Goal: Task Accomplishment & Management: Complete application form

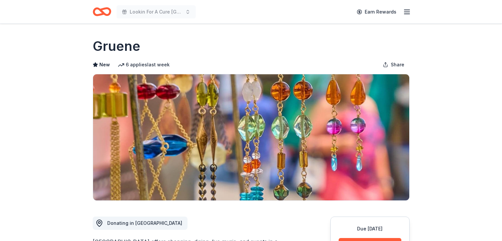
scroll to position [66, 0]
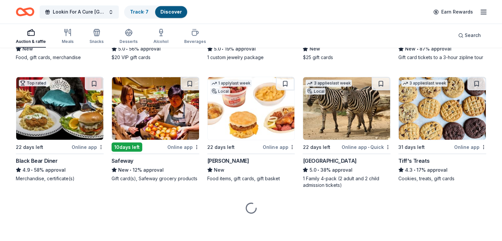
scroll to position [1190, 0]
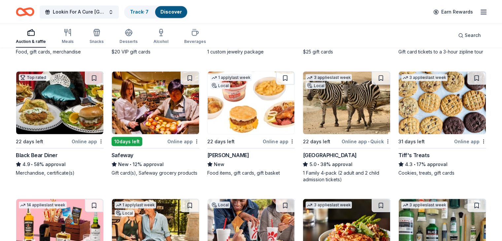
click at [243, 118] on img at bounding box center [251, 102] width 87 height 63
click at [119, 10] on button "Lookin For A Cure Dallas" at bounding box center [79, 11] width 79 height 13
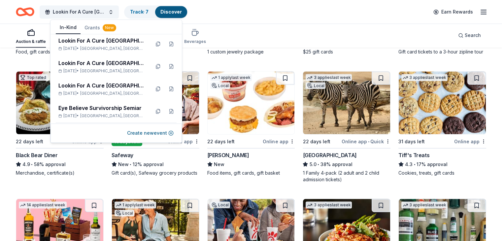
scroll to position [429, 0]
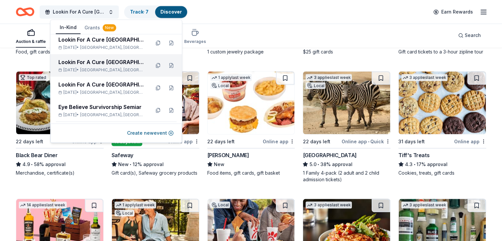
click at [100, 62] on div "Lookin For A Cure Dallas" at bounding box center [101, 62] width 86 height 8
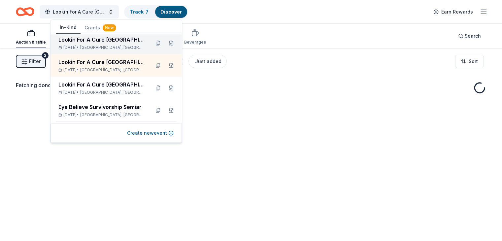
click at [103, 42] on div "Lookin For A Cure [GEOGRAPHIC_DATA]" at bounding box center [101, 40] width 86 height 8
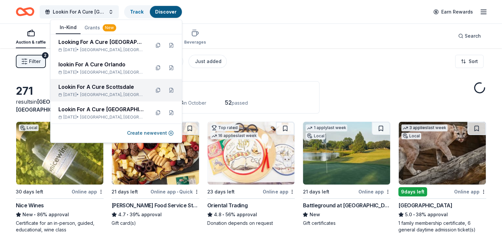
scroll to position [396, 0]
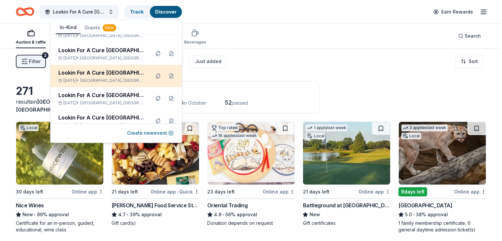
click at [98, 78] on span "Houston, TX" at bounding box center [112, 80] width 65 height 5
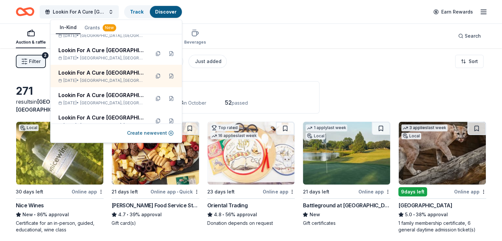
click at [287, 90] on div "Application deadlines" at bounding box center [215, 91] width 191 height 8
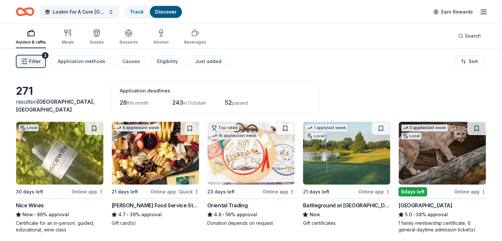
scroll to position [66, 0]
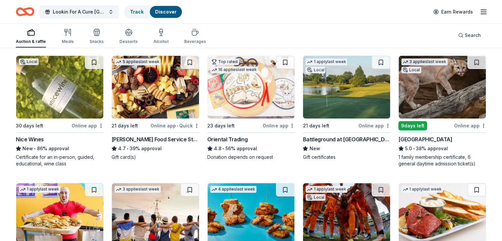
click at [427, 96] on img at bounding box center [442, 87] width 87 height 63
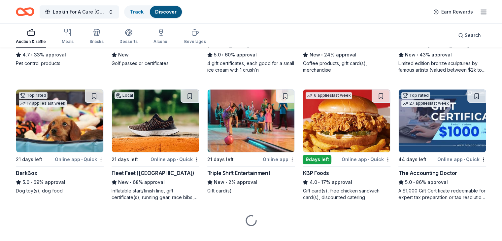
scroll to position [426, 0]
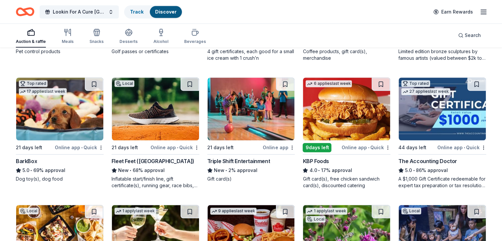
click at [152, 120] on img at bounding box center [155, 109] width 87 height 63
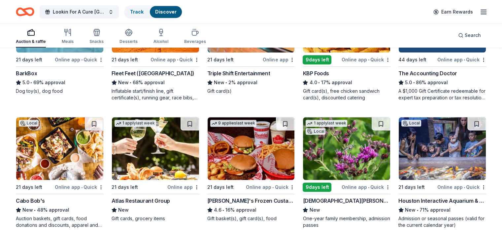
scroll to position [558, 0]
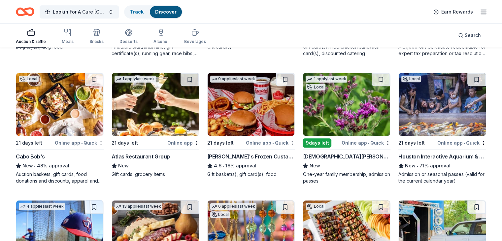
click at [70, 104] on img at bounding box center [59, 104] width 87 height 63
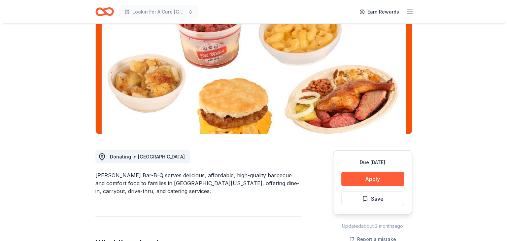
scroll to position [99, 0]
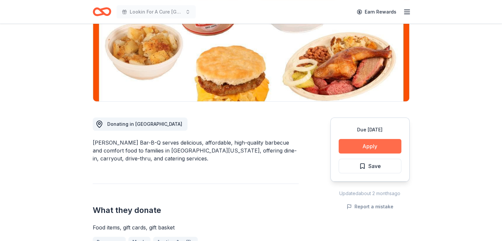
click at [373, 147] on button "Apply" at bounding box center [370, 146] width 63 height 15
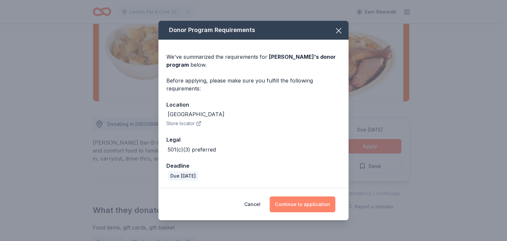
click at [300, 204] on button "Continue to application" at bounding box center [303, 204] width 66 height 16
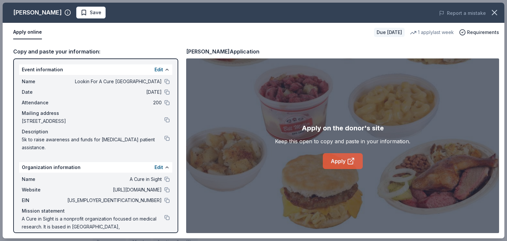
click at [350, 160] on icon at bounding box center [351, 161] width 8 height 8
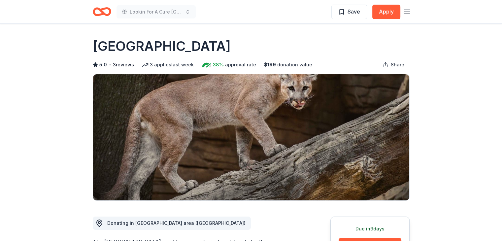
scroll to position [66, 0]
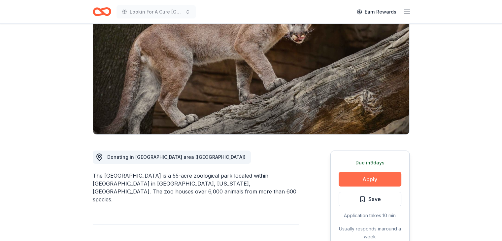
click at [370, 177] on button "Apply" at bounding box center [370, 179] width 63 height 15
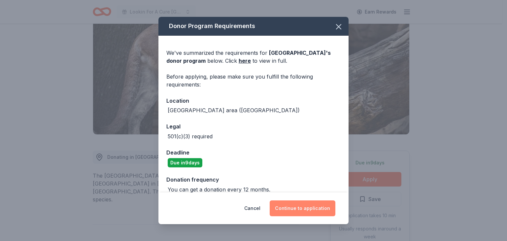
click at [297, 208] on button "Continue to application" at bounding box center [303, 208] width 66 height 16
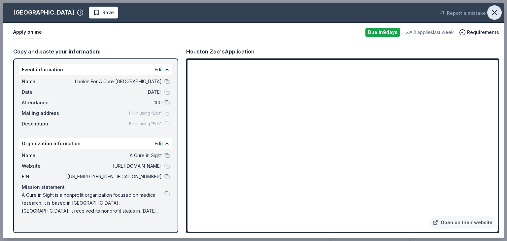
click at [496, 11] on icon "button" at bounding box center [494, 12] width 5 height 5
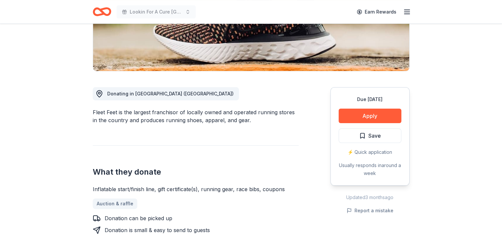
scroll to position [165, 0]
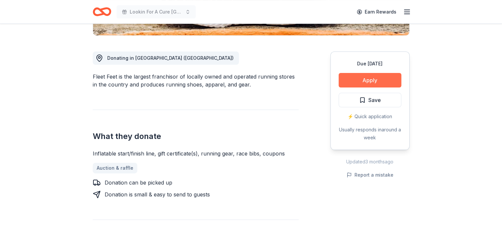
click at [371, 82] on button "Apply" at bounding box center [370, 80] width 63 height 15
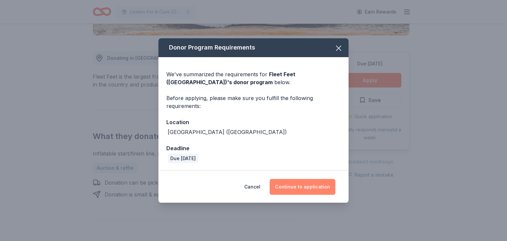
click at [299, 186] on button "Continue to application" at bounding box center [303, 187] width 66 height 16
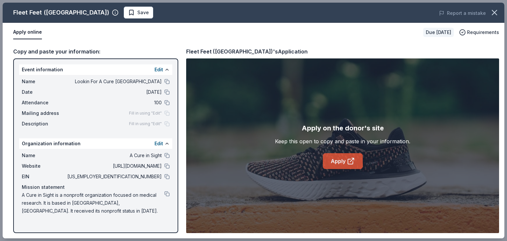
click at [345, 158] on link "Apply" at bounding box center [343, 161] width 40 height 16
click at [164, 80] on button at bounding box center [166, 81] width 5 height 5
click at [168, 166] on button at bounding box center [166, 165] width 5 height 5
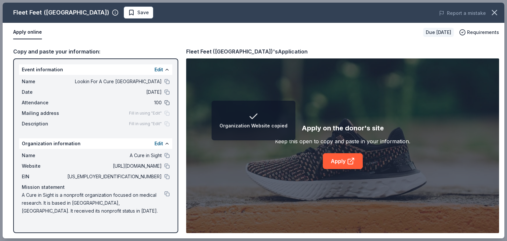
click at [167, 102] on button at bounding box center [166, 102] width 5 height 5
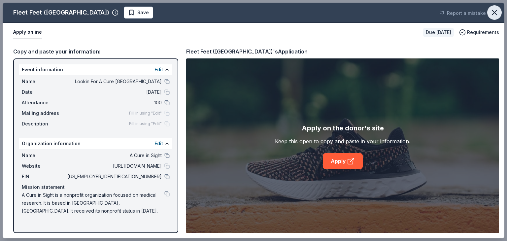
click at [495, 13] on icon "button" at bounding box center [494, 12] width 5 height 5
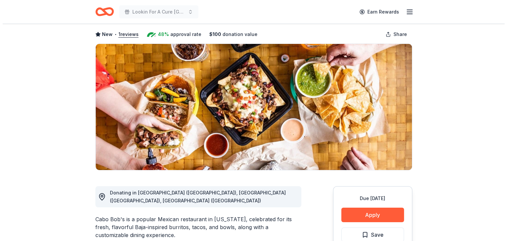
scroll to position [66, 0]
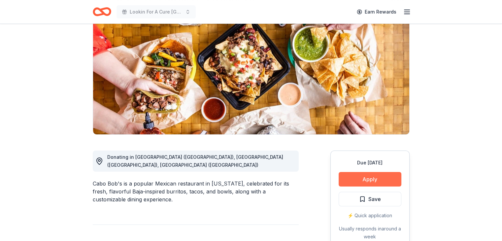
click at [372, 183] on button "Apply" at bounding box center [370, 179] width 63 height 15
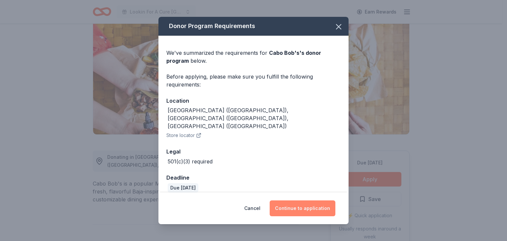
click at [306, 207] on button "Continue to application" at bounding box center [303, 208] width 66 height 16
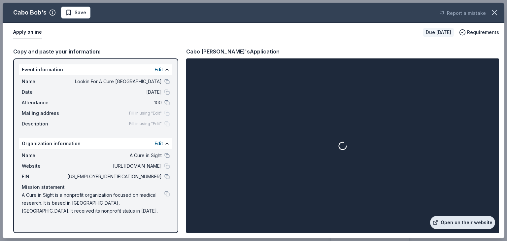
click at [460, 220] on link "Open on their website" at bounding box center [462, 222] width 65 height 13
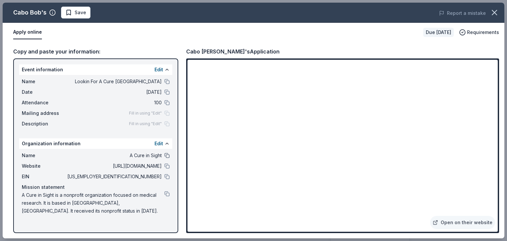
click at [165, 155] on button at bounding box center [166, 155] width 5 height 5
click at [166, 80] on button at bounding box center [166, 81] width 5 height 5
click at [167, 192] on button at bounding box center [166, 193] width 5 height 5
